Goal: Find specific page/section: Find specific page/section

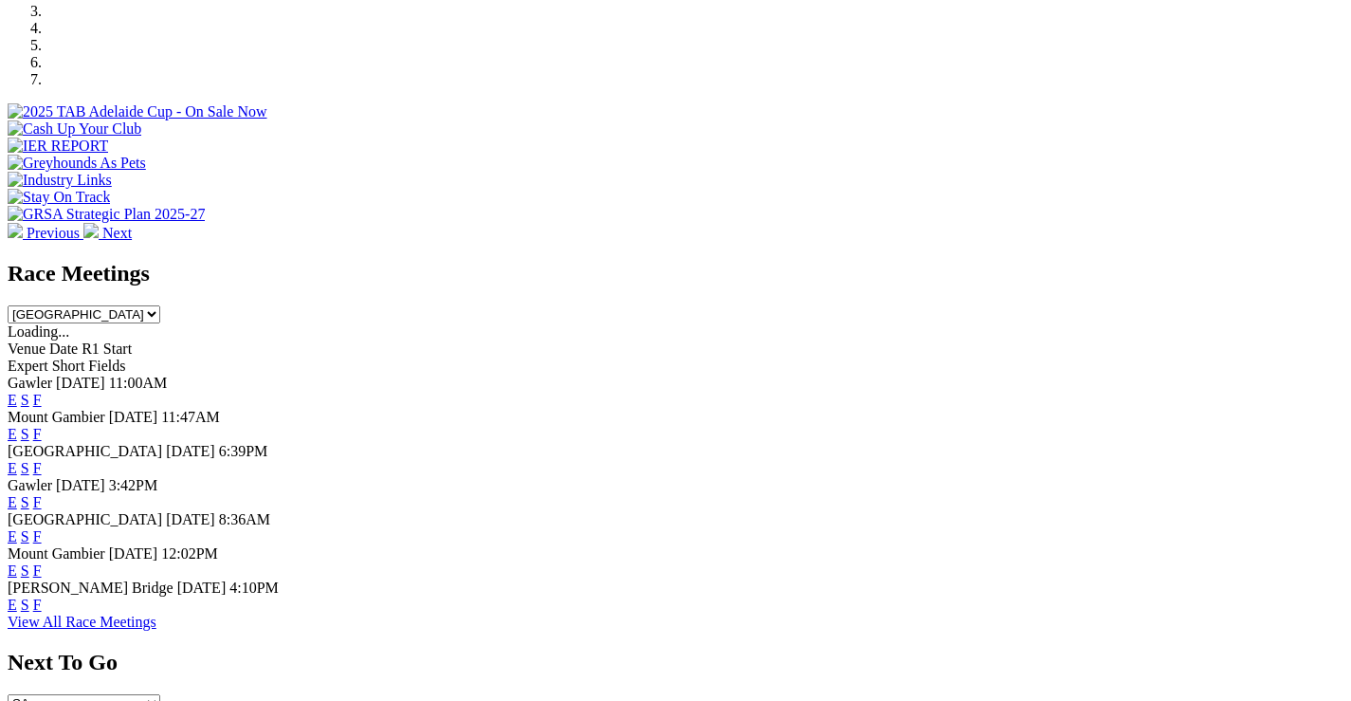
scroll to position [664, 0]
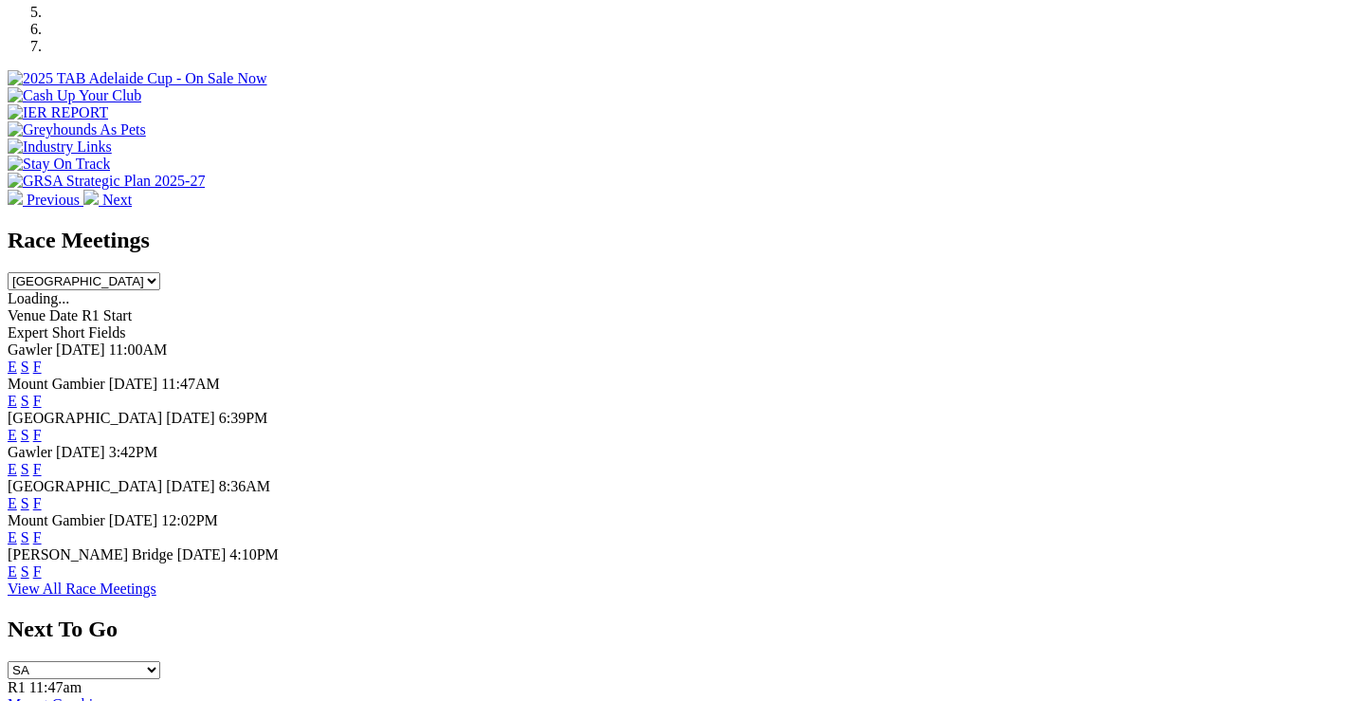
click at [42, 461] on link "F" at bounding box center [37, 469] width 9 height 16
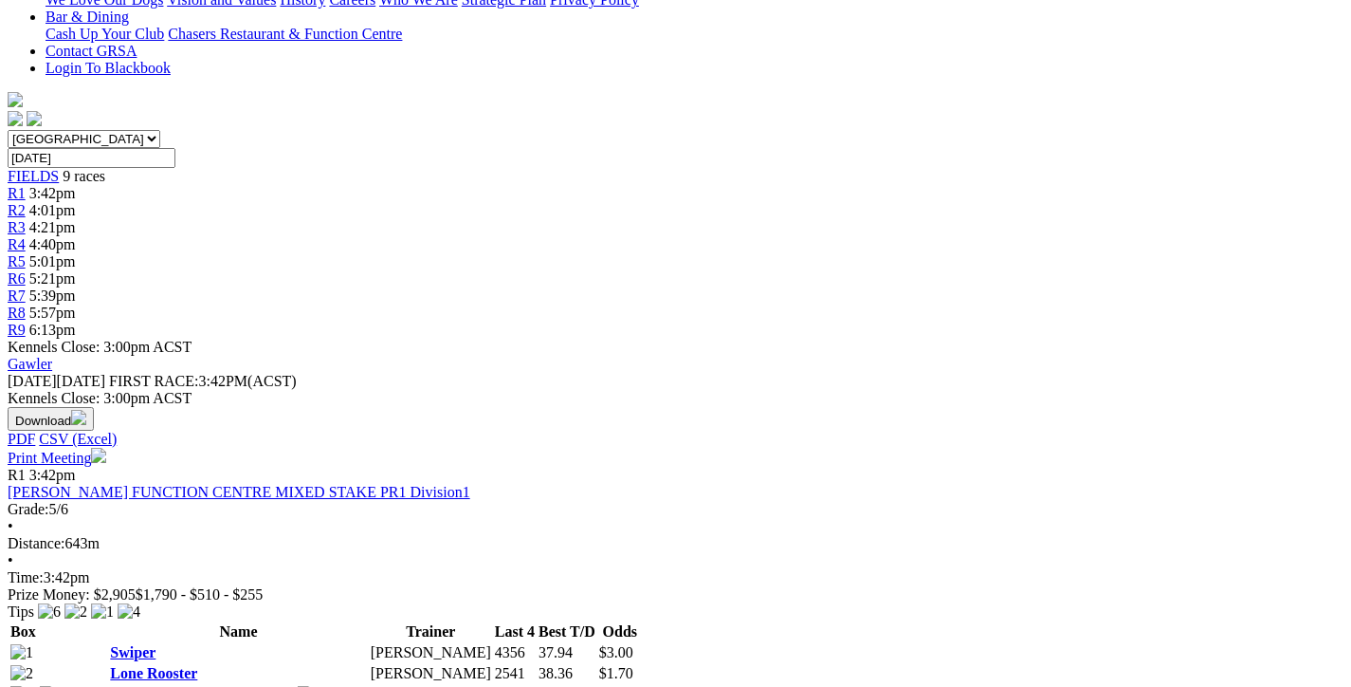
scroll to position [474, 0]
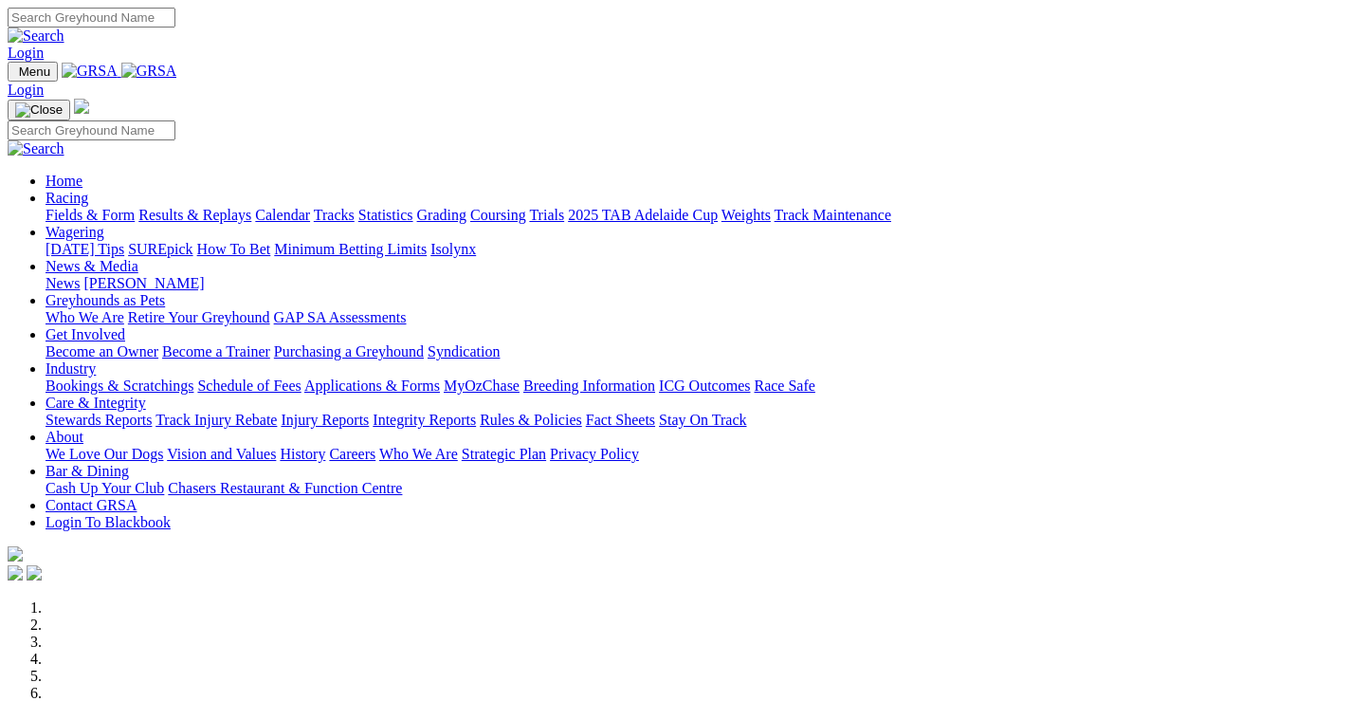
scroll to position [664, 0]
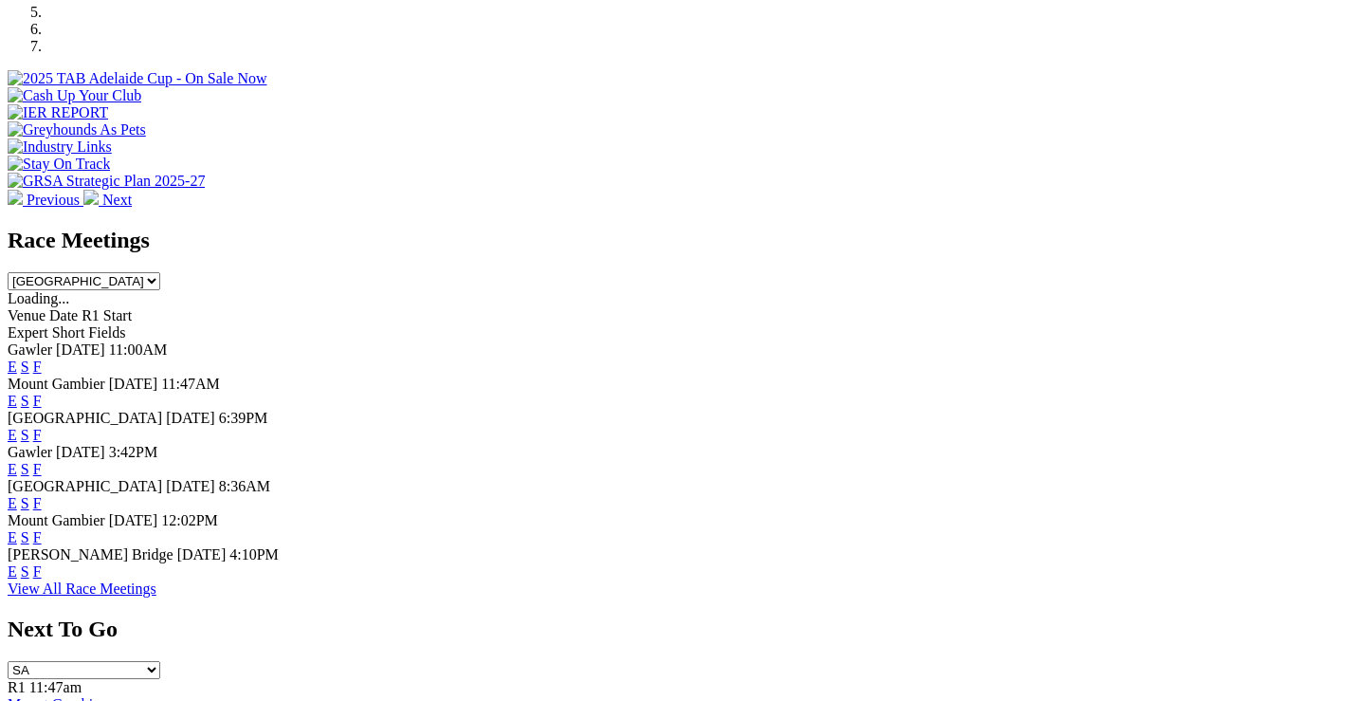
click at [42, 495] on link "F" at bounding box center [37, 503] width 9 height 16
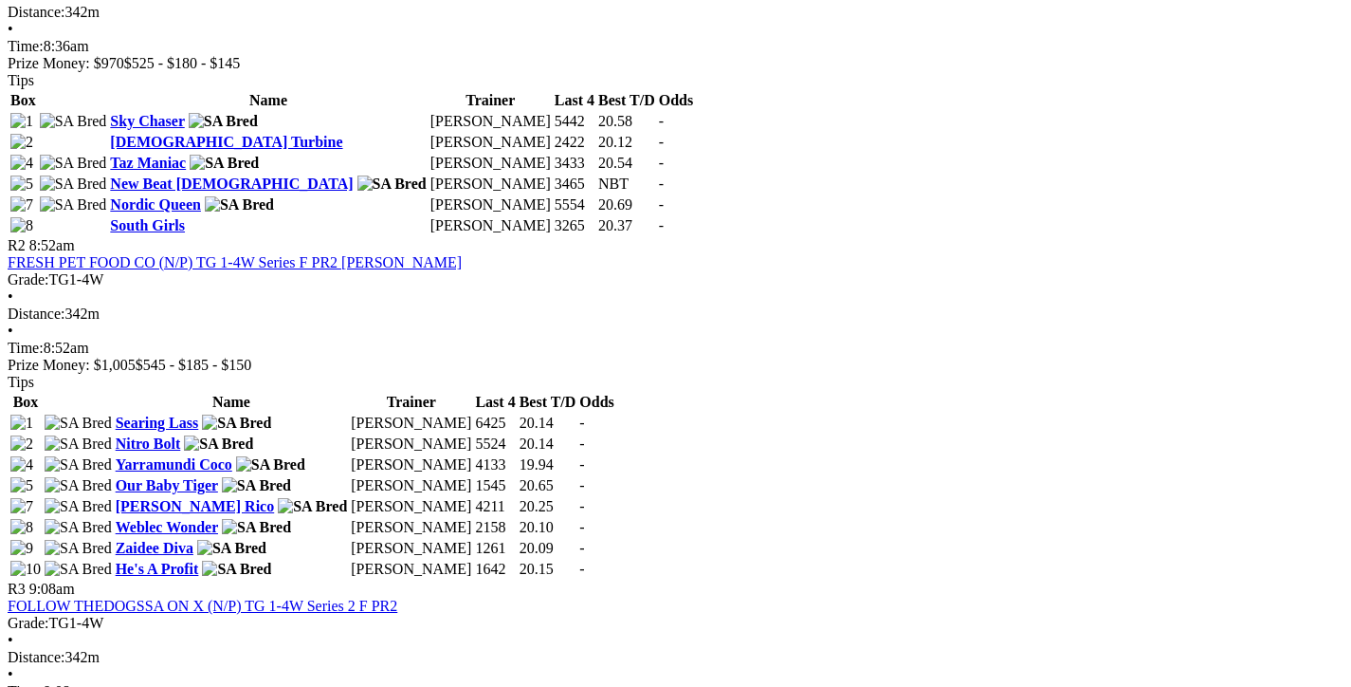
scroll to position [854, 0]
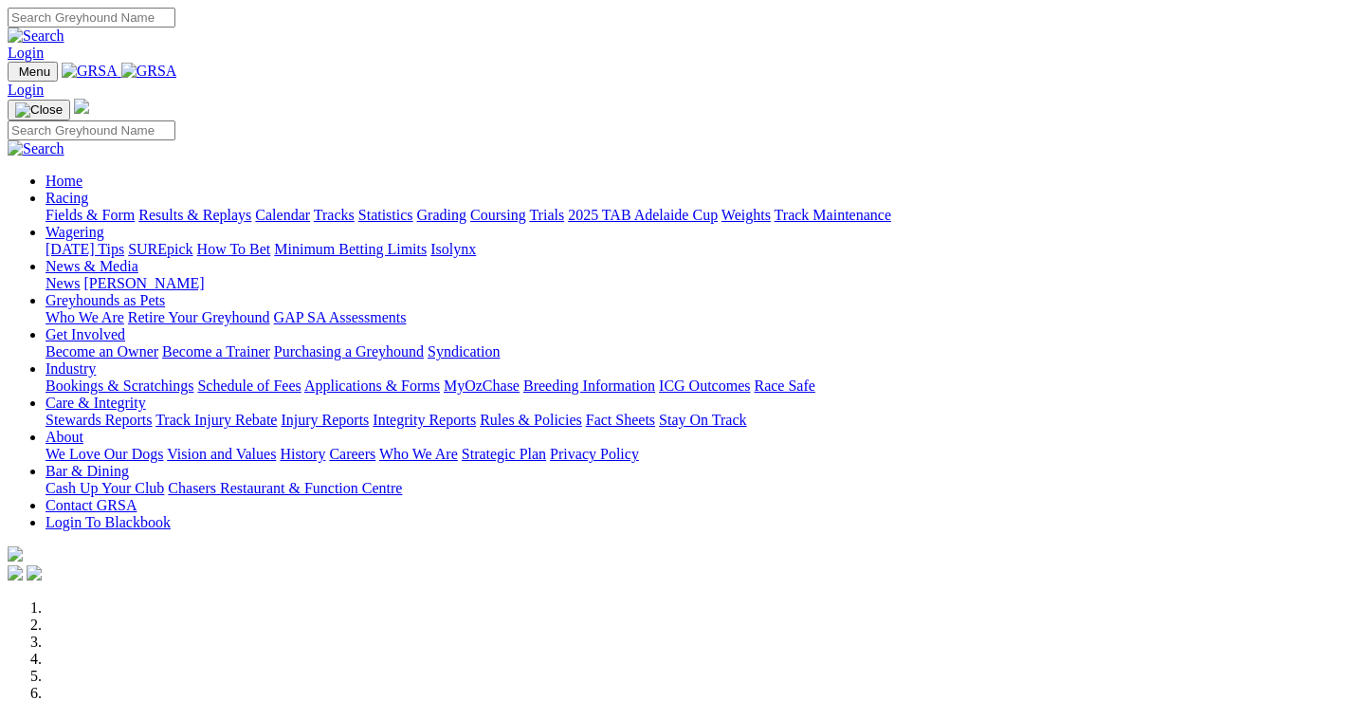
scroll to position [664, 0]
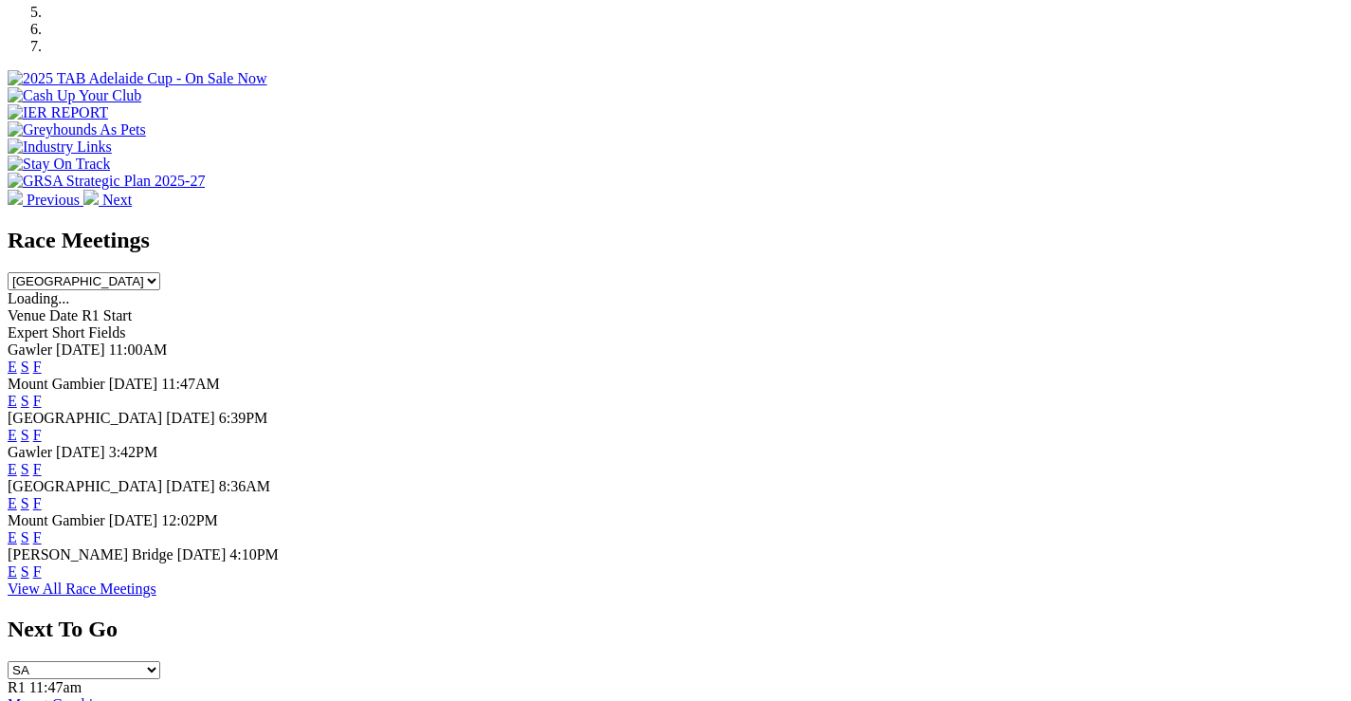
click at [42, 579] on link "F" at bounding box center [37, 571] width 9 height 16
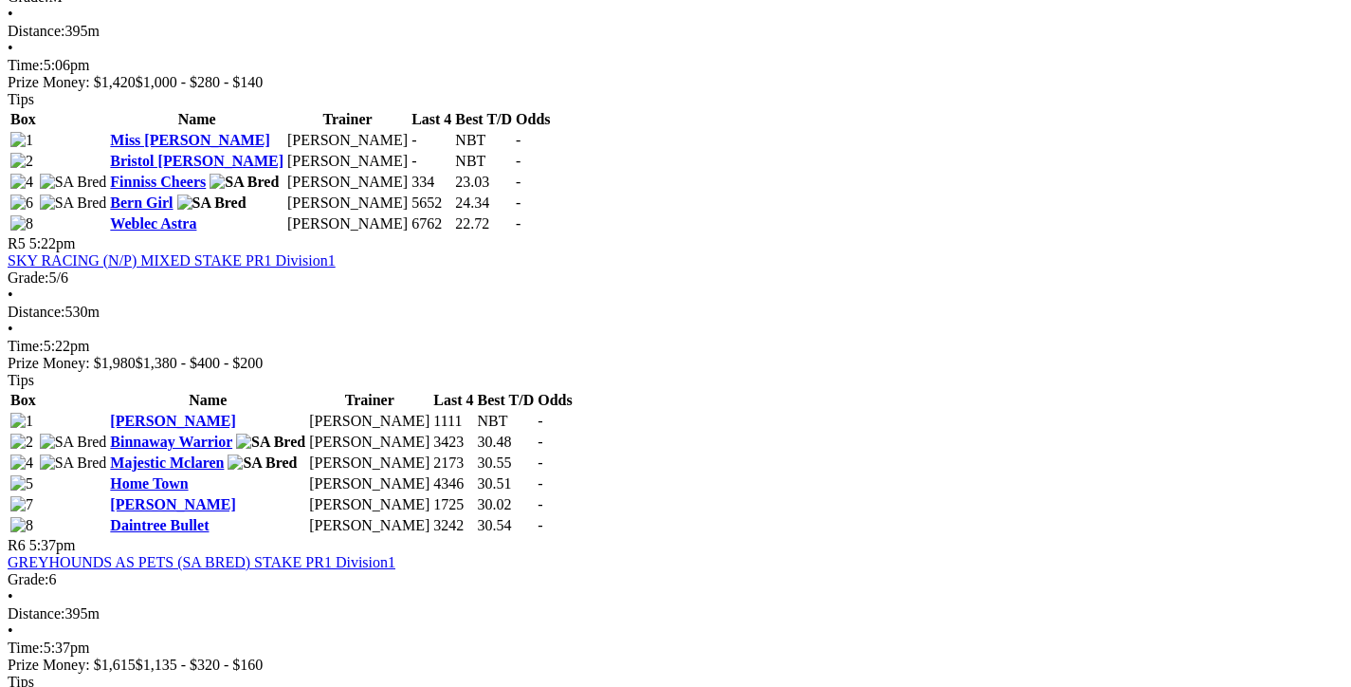
scroll to position [2181, 0]
